Goal: Information Seeking & Learning: Learn about a topic

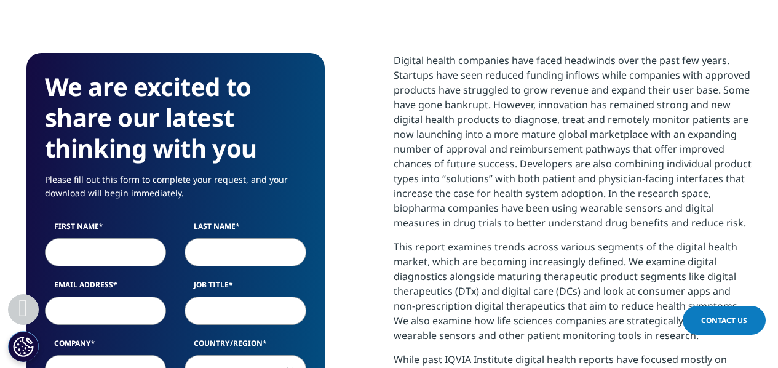
scroll to position [558, 0]
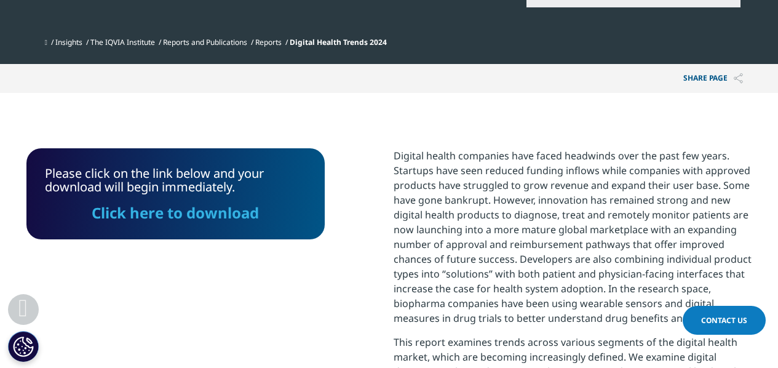
scroll to position [205, 0]
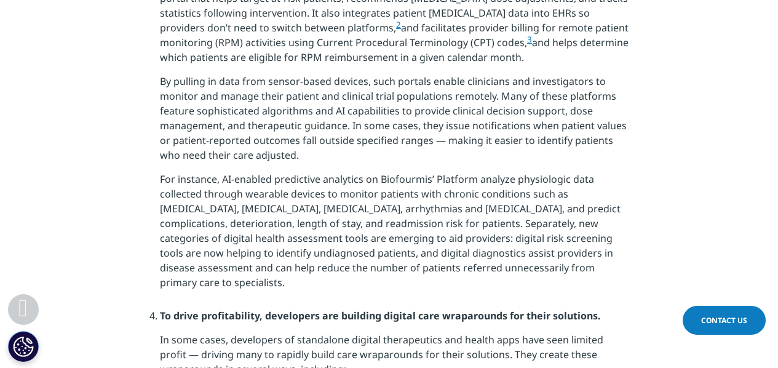
scroll to position [1662, 0]
